Goal: Task Accomplishment & Management: Manage account settings

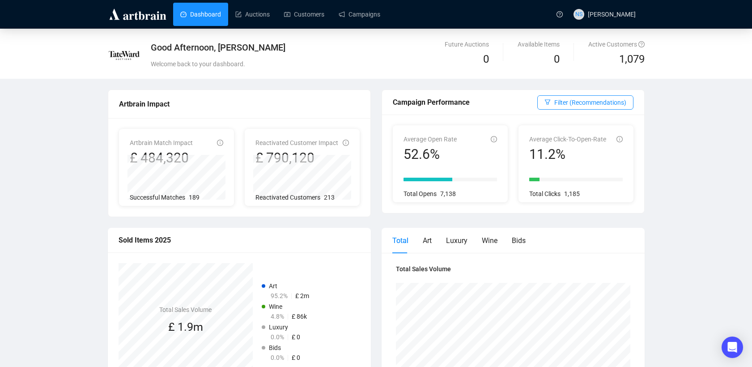
scroll to position [250, 0]
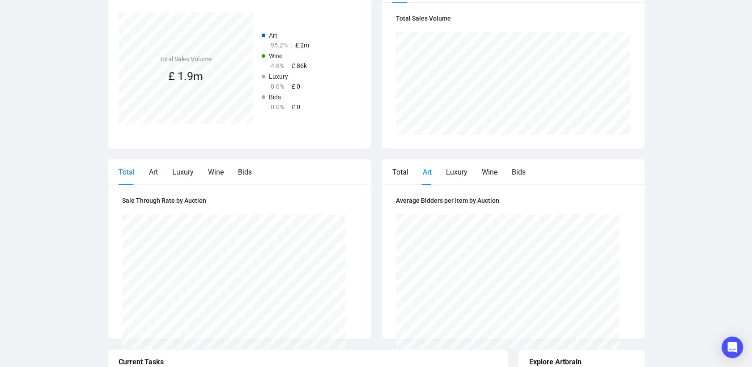
click at [676, 184] on div "Good Afternoon, [PERSON_NAME] Welcome back to your dashboard. Future Auctions 0…" at bounding box center [376, 135] width 752 height 715
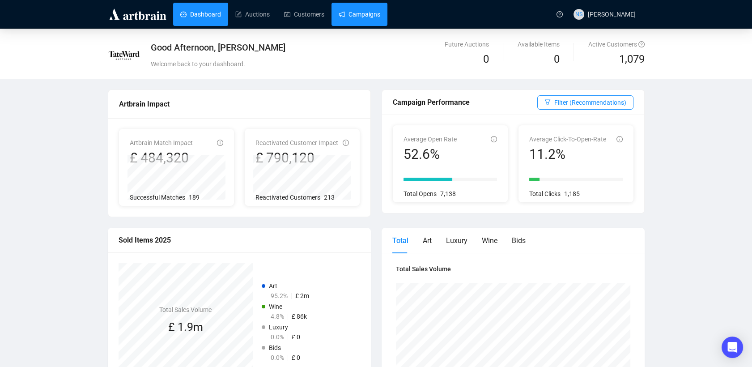
click at [374, 10] on link "Campaigns" at bounding box center [360, 14] width 42 height 23
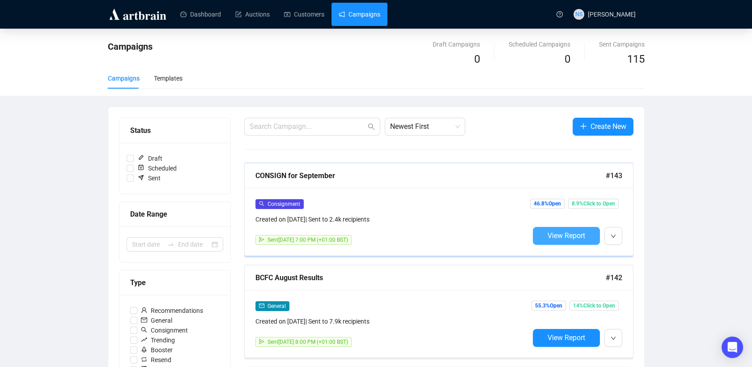
click at [543, 239] on button "View Report" at bounding box center [566, 236] width 67 height 18
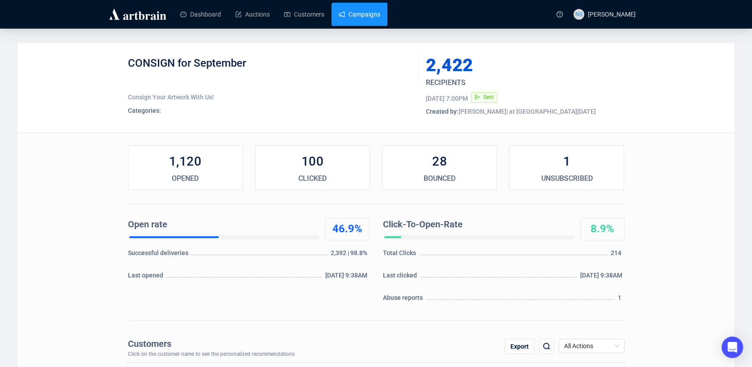
click at [356, 18] on link "Campaigns" at bounding box center [360, 14] width 42 height 23
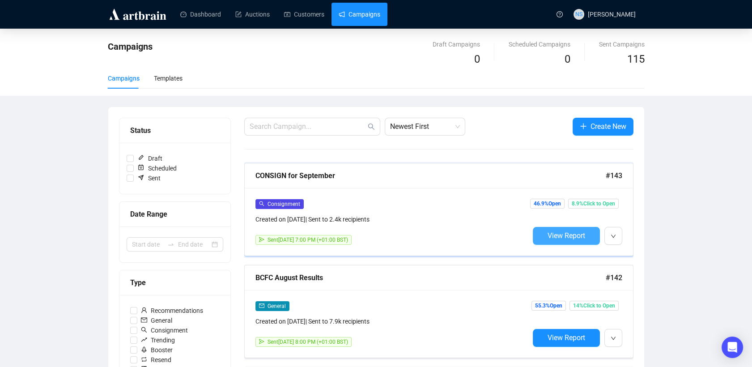
click at [567, 233] on span "View Report" at bounding box center [566, 235] width 38 height 8
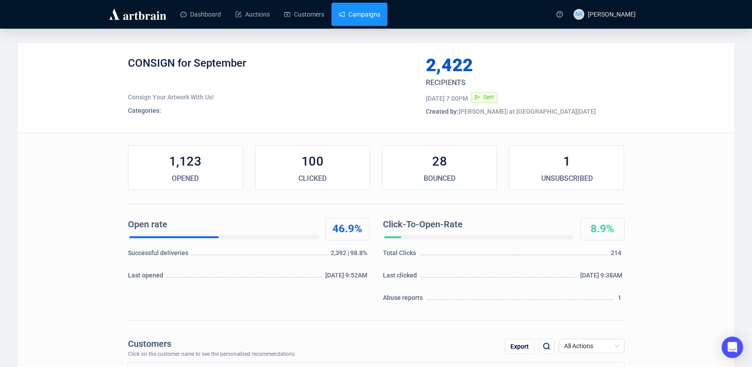
click at [350, 17] on link "Campaigns" at bounding box center [360, 14] width 42 height 23
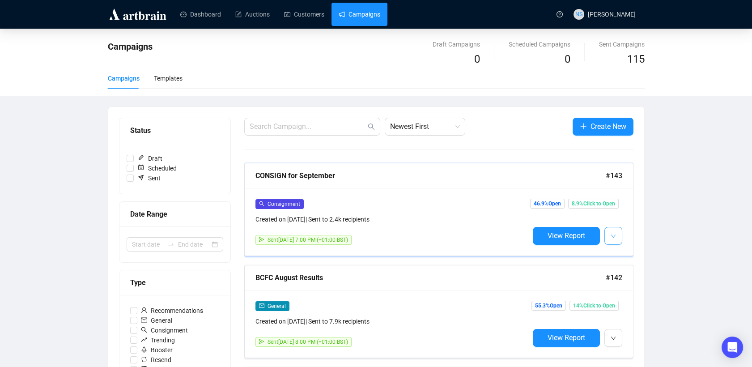
click at [617, 240] on button "button" at bounding box center [613, 236] width 18 height 18
click at [610, 250] on li "Edit" at bounding box center [652, 254] width 92 height 14
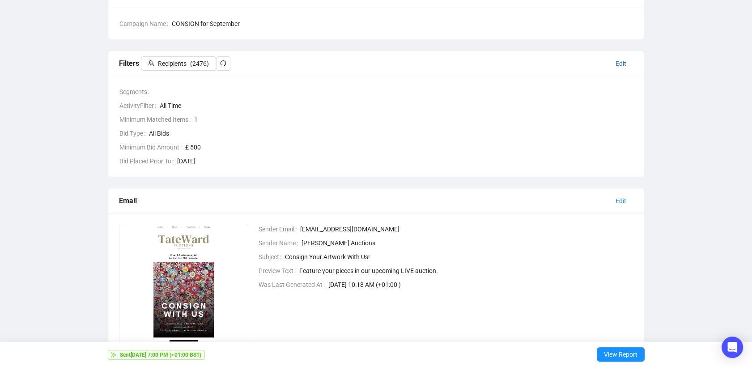
scroll to position [179, 0]
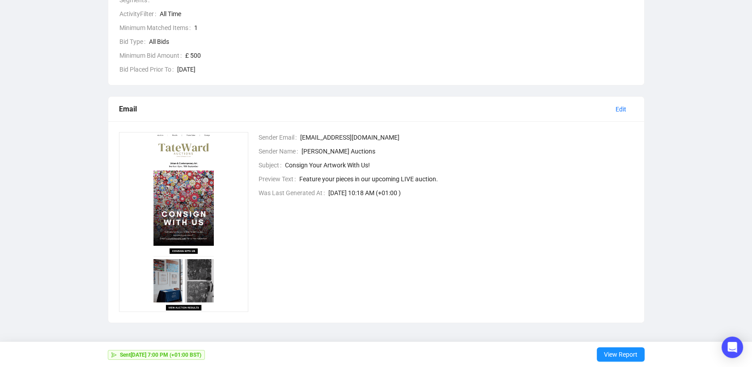
click at [192, 195] on img at bounding box center [184, 222] width 130 height 180
click at [153, 273] on img at bounding box center [184, 222] width 130 height 180
click at [619, 108] on span "Edit" at bounding box center [620, 109] width 11 height 10
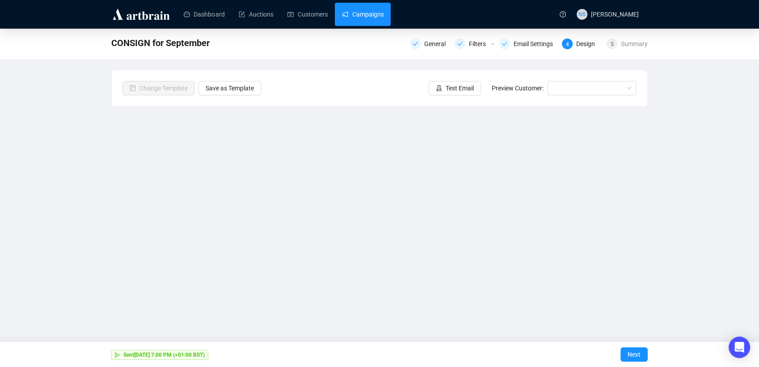
click at [356, 11] on link "Campaigns" at bounding box center [363, 14] width 42 height 23
